Goal: Task Accomplishment & Management: Use online tool/utility

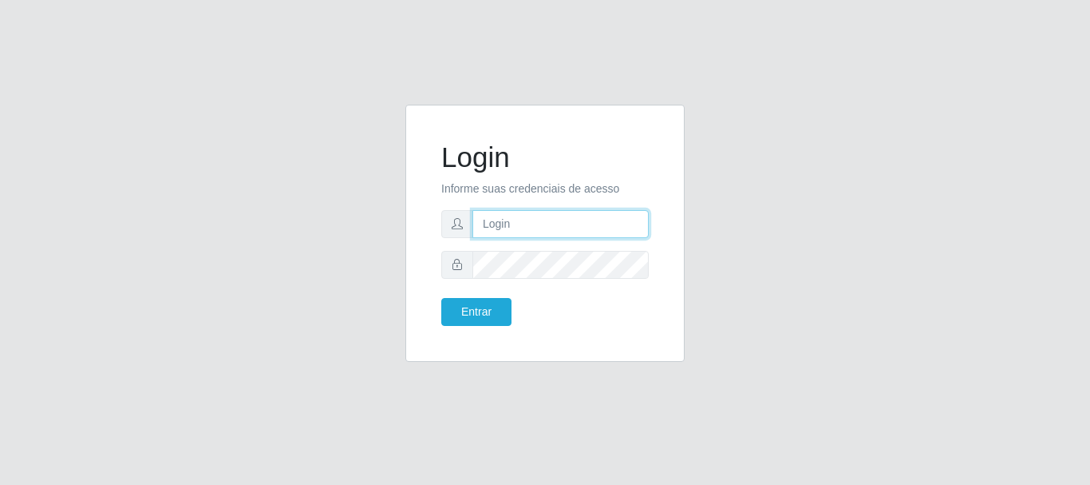
click at [498, 233] on input "text" at bounding box center [561, 224] width 176 height 28
type input "ritaiwof@B5"
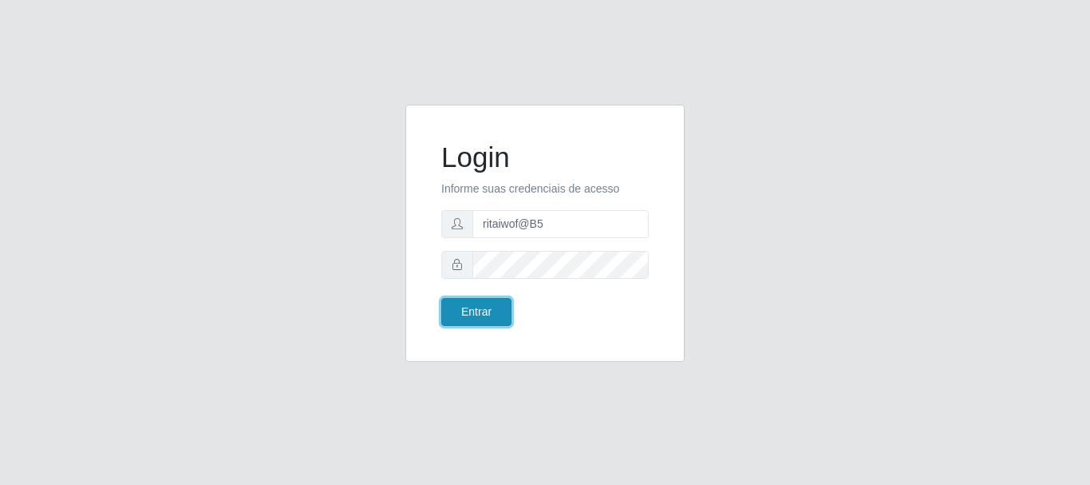
click at [479, 303] on button "Entrar" at bounding box center [476, 312] width 70 height 28
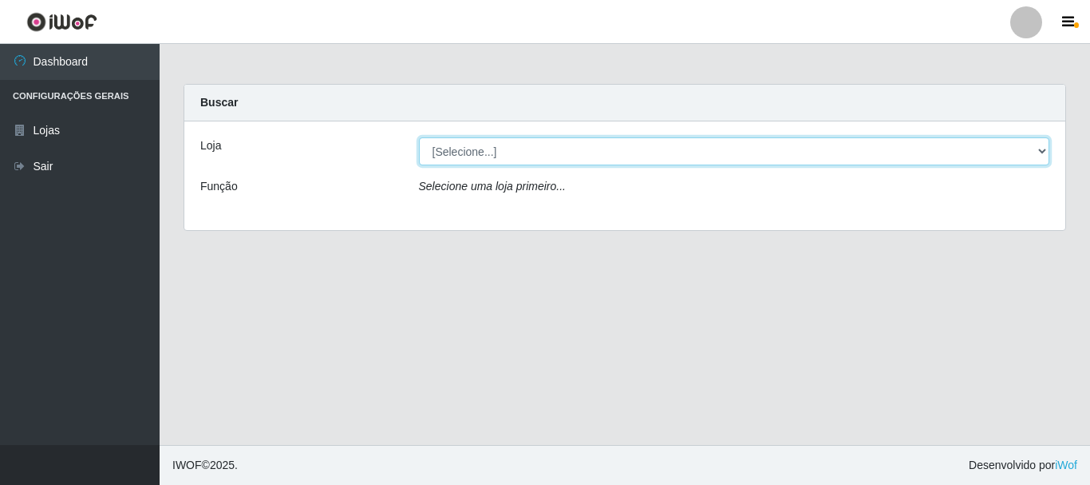
click at [1037, 149] on select "[Selecione...] Bemais Supermercados - B5 Anatólia" at bounding box center [734, 151] width 631 height 28
select select "405"
click at [419, 137] on select "[Selecione...] Bemais Supermercados - B5 Anatólia" at bounding box center [734, 151] width 631 height 28
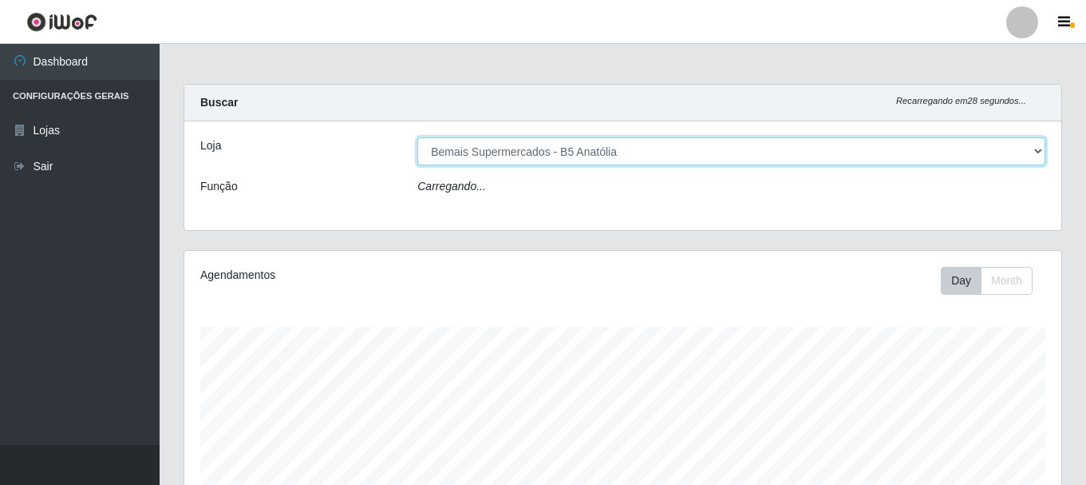
scroll to position [331, 877]
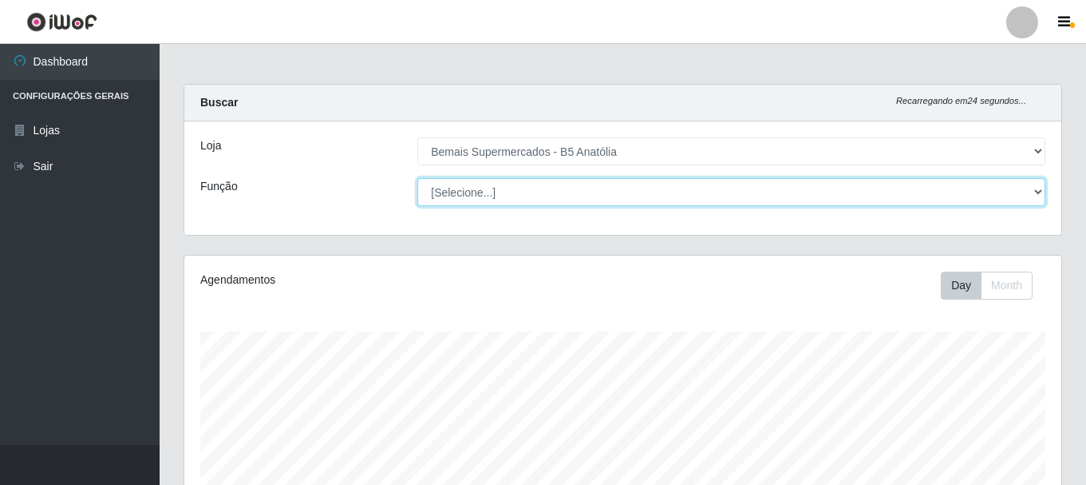
click at [1038, 193] on select "[Selecione...] ASG ASG + ASG ++ Auxiliar de Estacionamento Auxiliar de Estacion…" at bounding box center [732, 192] width 628 height 28
click at [418, 178] on select "[Selecione...] ASG ASG + ASG ++ Auxiliar de Estacionamento Auxiliar de Estacion…" at bounding box center [732, 192] width 628 height 28
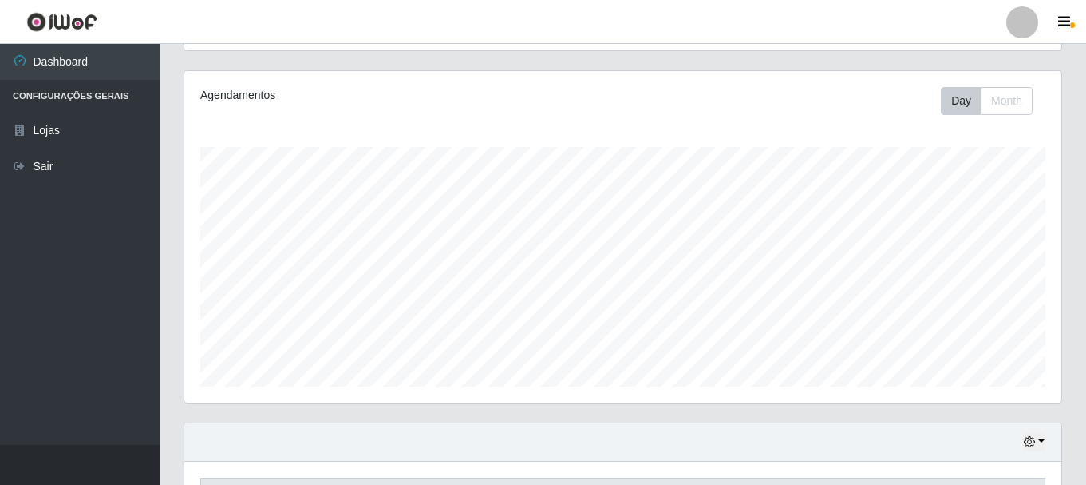
scroll to position [291, 0]
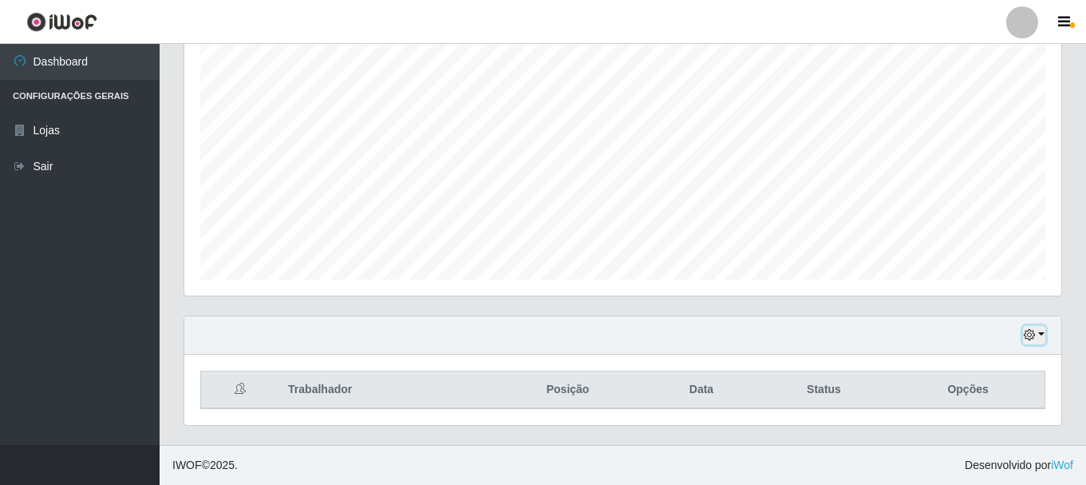
click at [1031, 332] on icon "button" at bounding box center [1029, 334] width 11 height 11
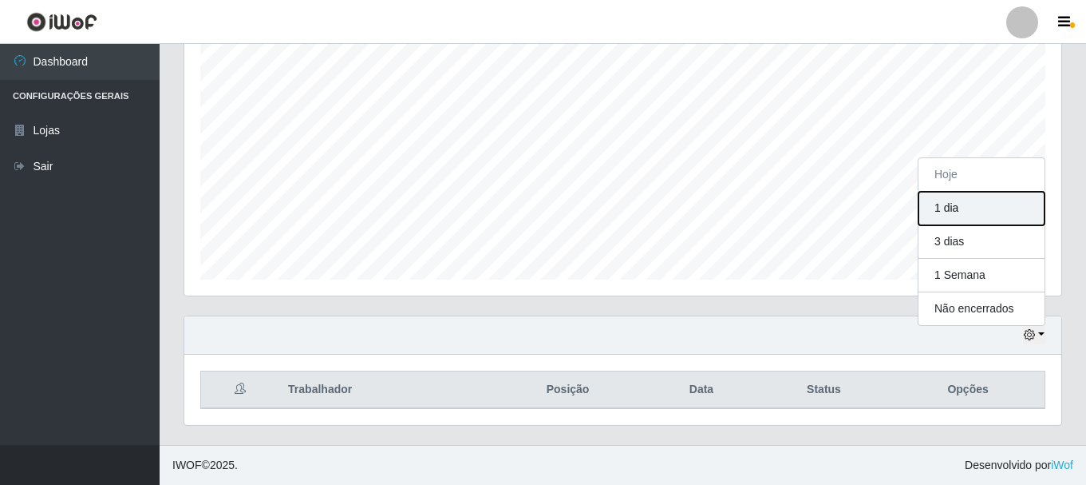
click at [950, 208] on button "1 dia" at bounding box center [982, 209] width 126 height 34
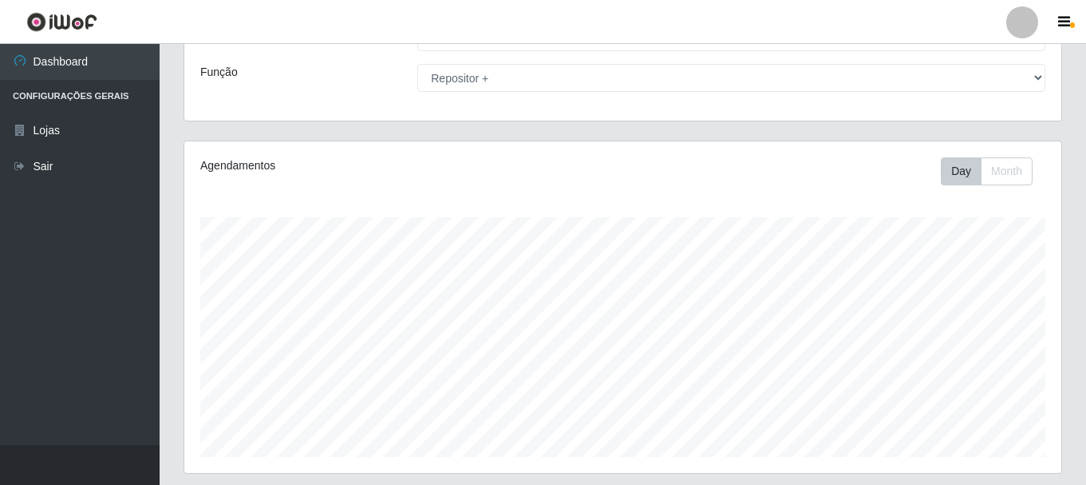
scroll to position [0, 0]
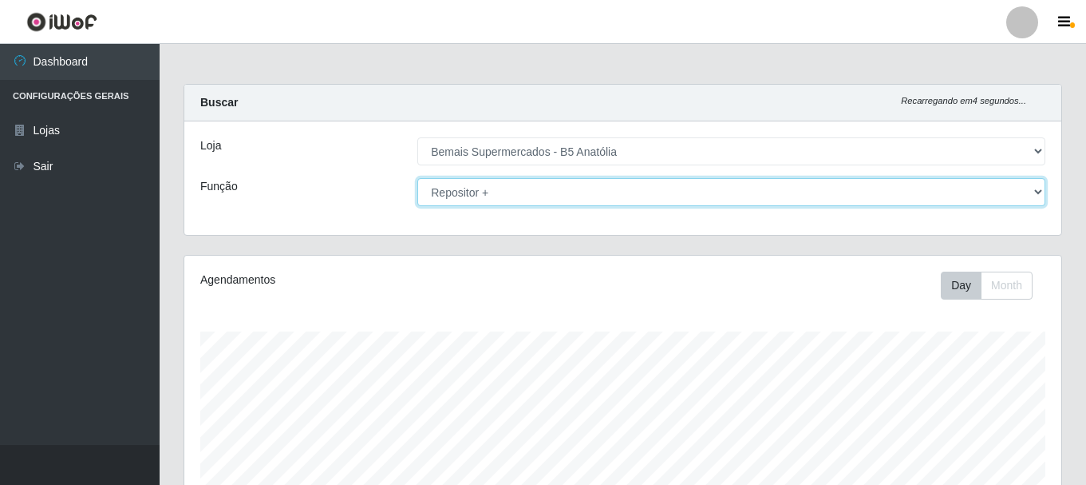
click at [1035, 189] on select "[Selecione...] ASG ASG + ASG ++ Auxiliar de Estacionamento Auxiliar de Estacion…" at bounding box center [732, 192] width 628 height 28
select select "24"
click at [418, 178] on select "[Selecione...] ASG ASG + ASG ++ Auxiliar de Estacionamento Auxiliar de Estacion…" at bounding box center [732, 192] width 628 height 28
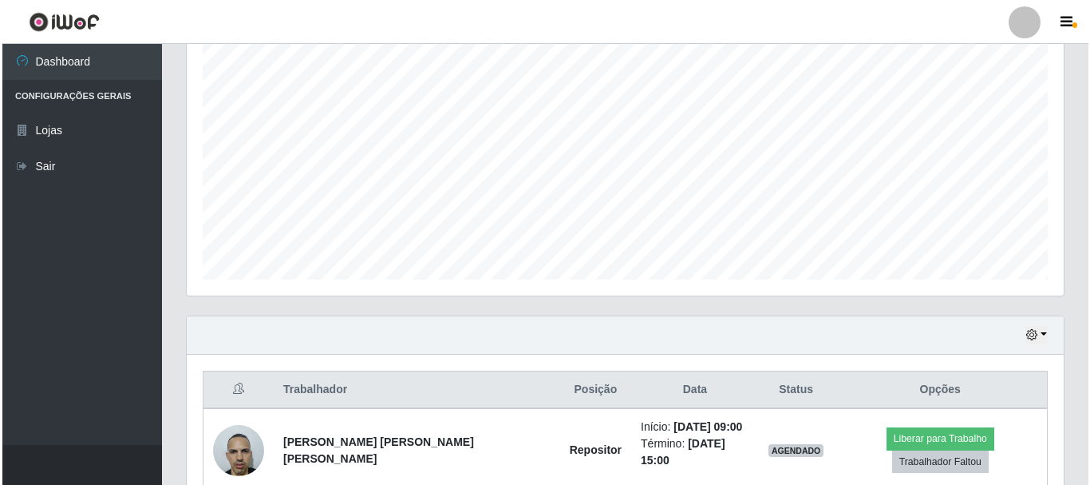
scroll to position [433, 0]
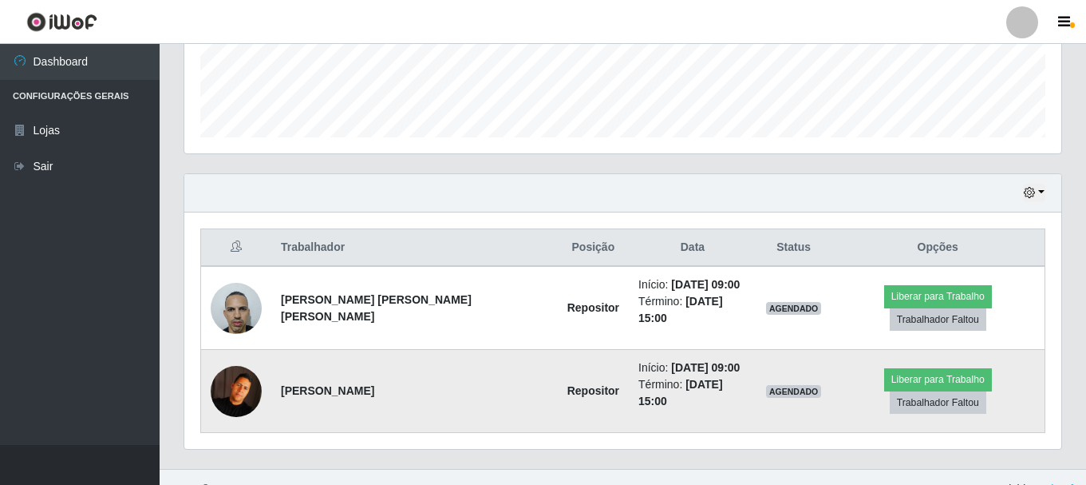
click at [245, 384] on img at bounding box center [236, 391] width 51 height 51
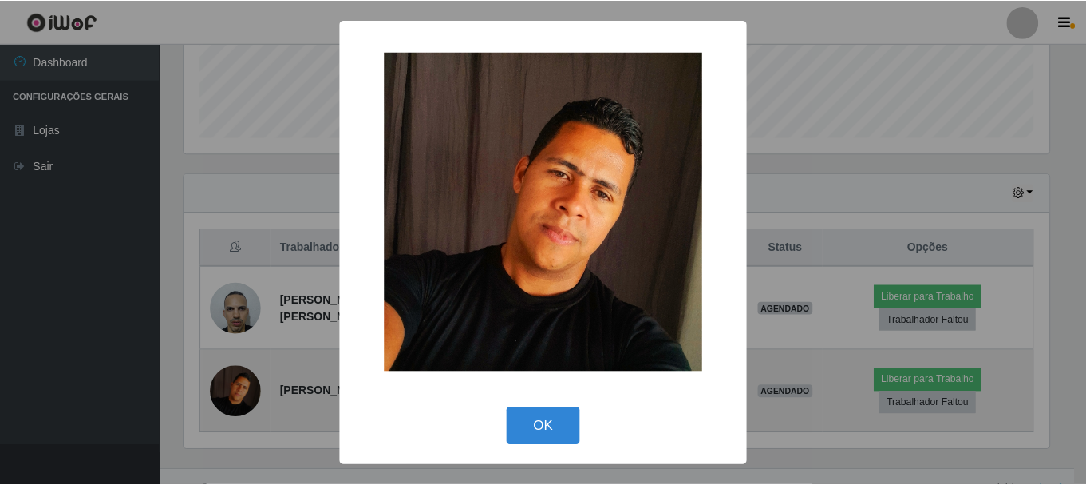
scroll to position [331, 869]
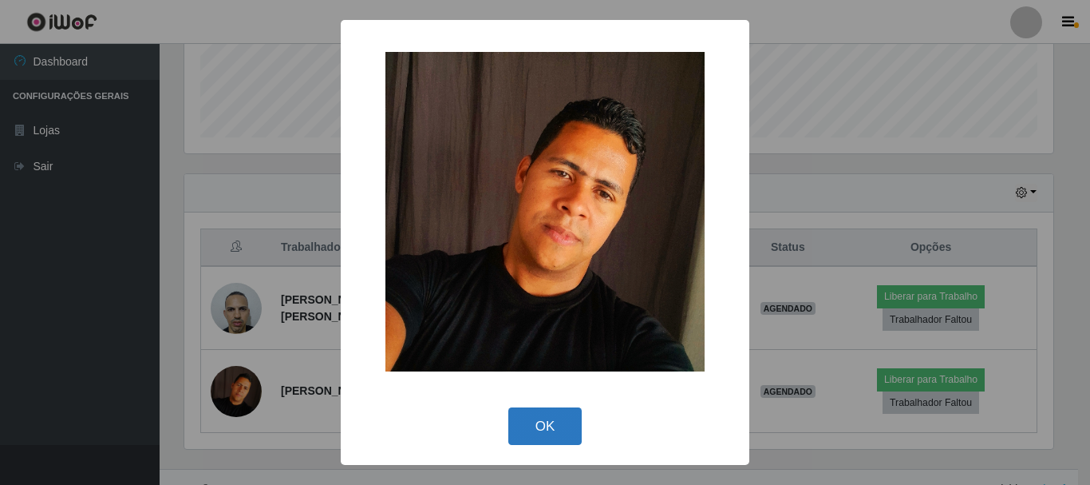
click at [553, 425] on button "OK" at bounding box center [546, 426] width 74 height 38
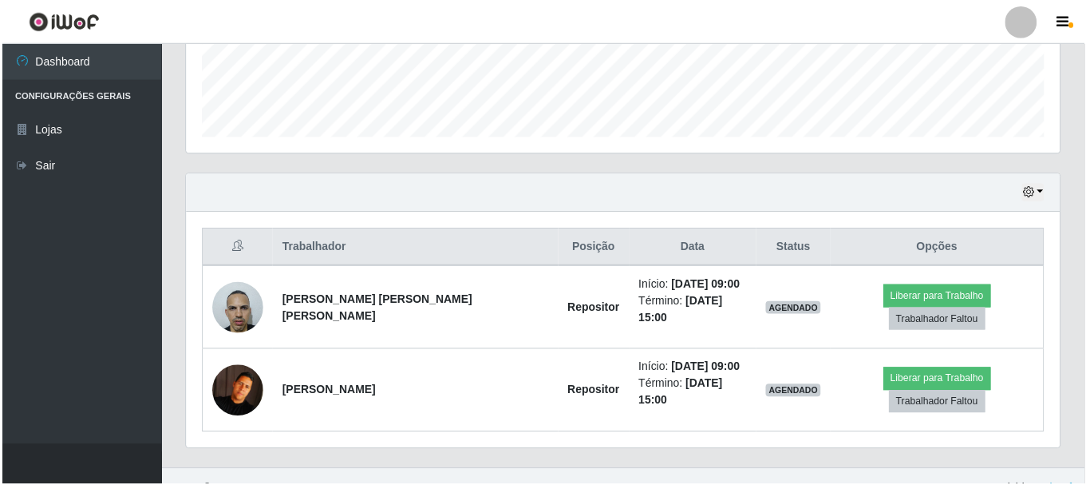
scroll to position [331, 877]
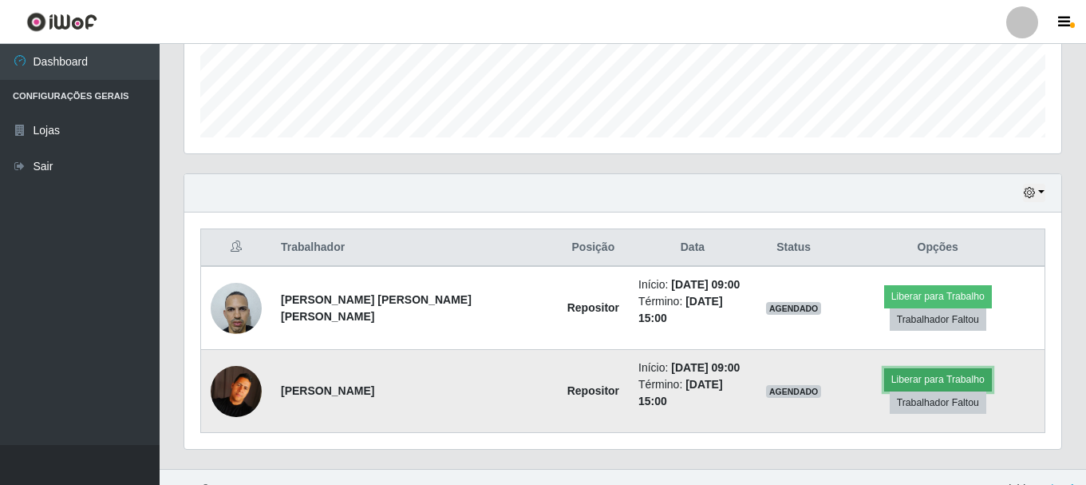
click at [885, 377] on button "Liberar para Trabalho" at bounding box center [939, 379] width 108 height 22
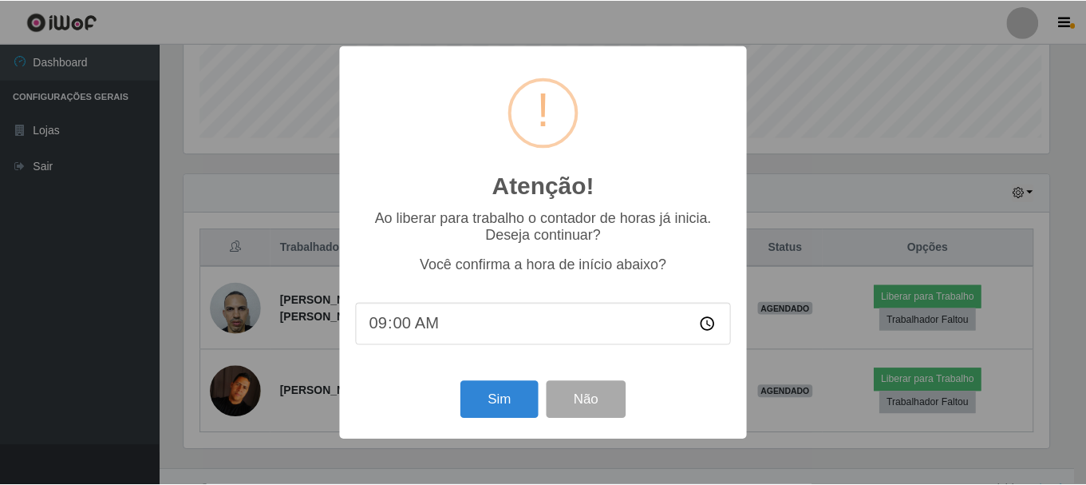
scroll to position [331, 869]
click at [500, 400] on button "Sim" at bounding box center [500, 400] width 77 height 38
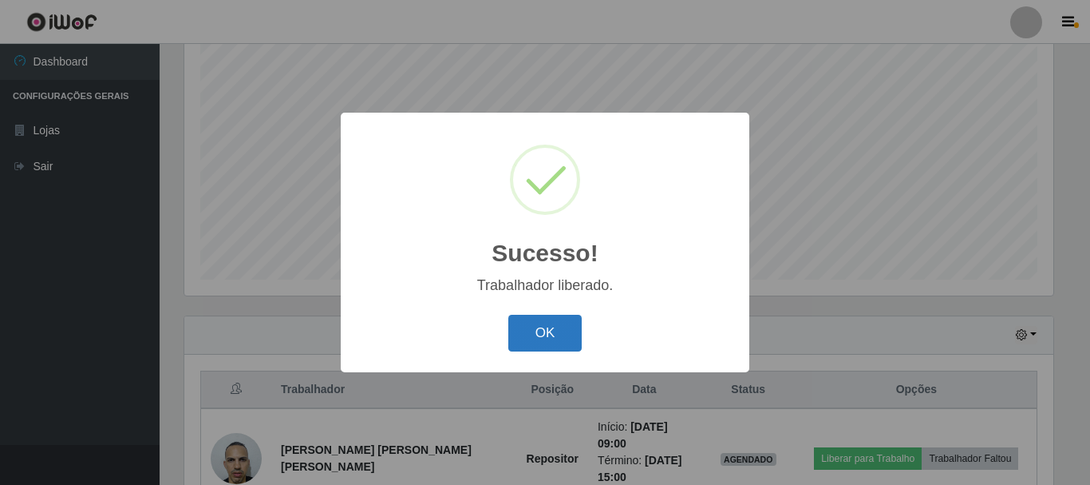
click at [556, 337] on button "OK" at bounding box center [546, 334] width 74 height 38
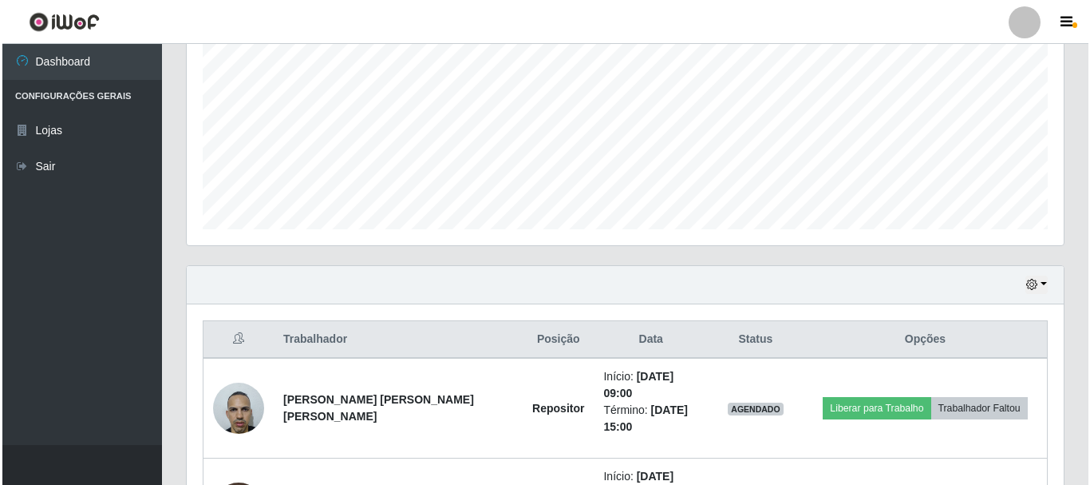
scroll to position [457, 0]
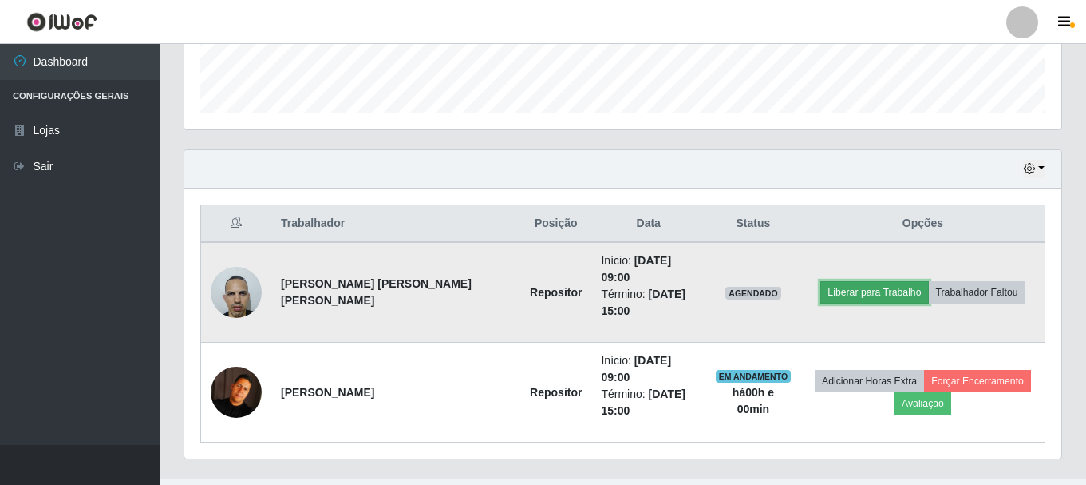
click at [842, 285] on button "Liberar para Trabalho" at bounding box center [875, 292] width 108 height 22
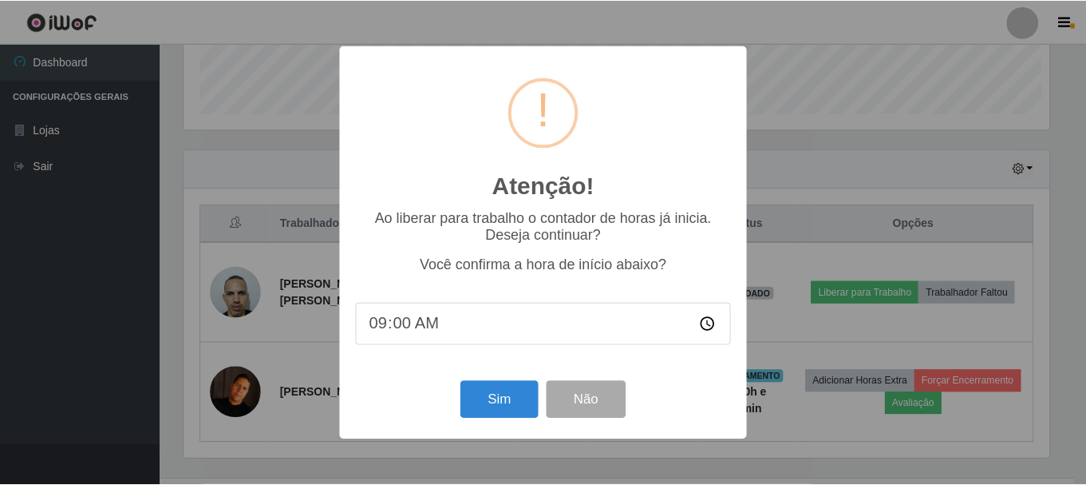
scroll to position [331, 869]
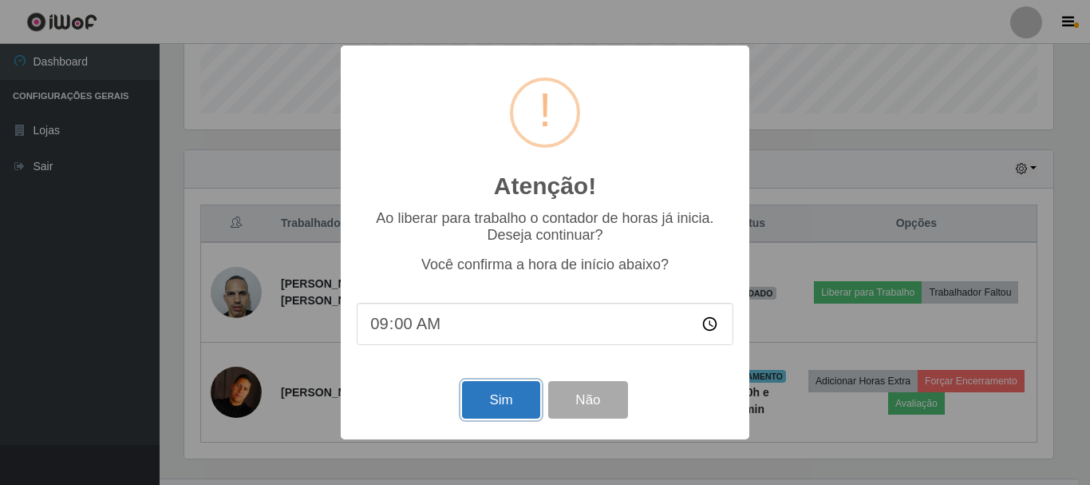
click at [505, 403] on button "Sim" at bounding box center [500, 400] width 77 height 38
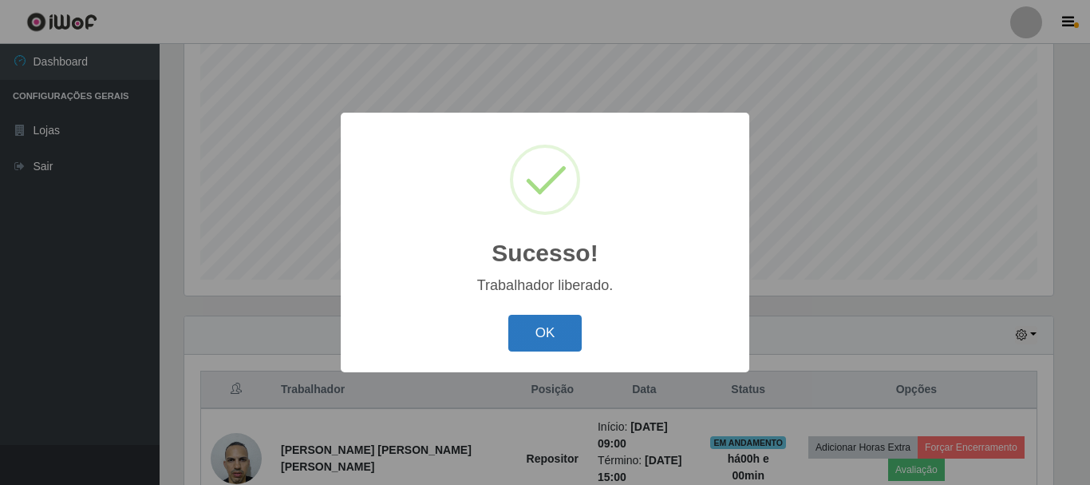
click at [525, 334] on button "OK" at bounding box center [546, 334] width 74 height 38
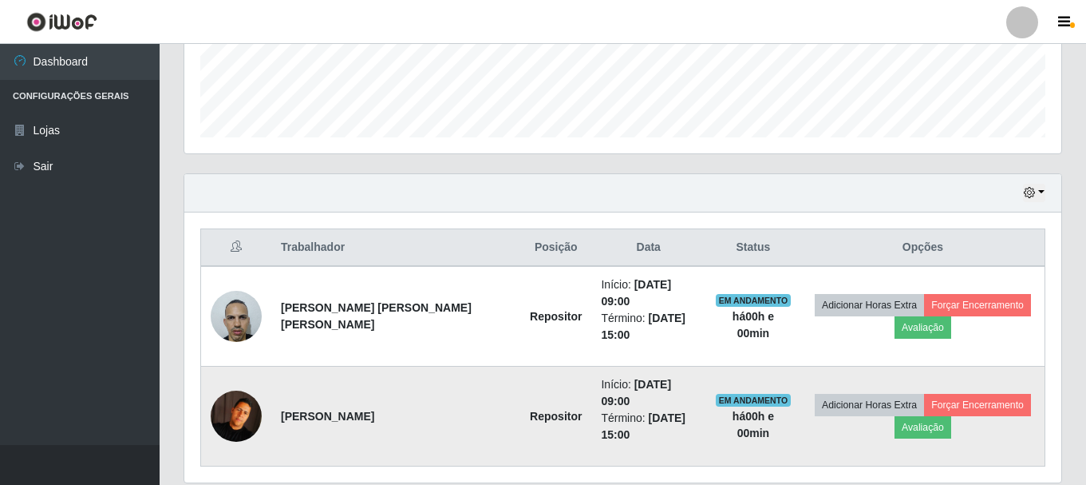
scroll to position [451, 0]
